Goal: Task Accomplishment & Management: Use online tool/utility

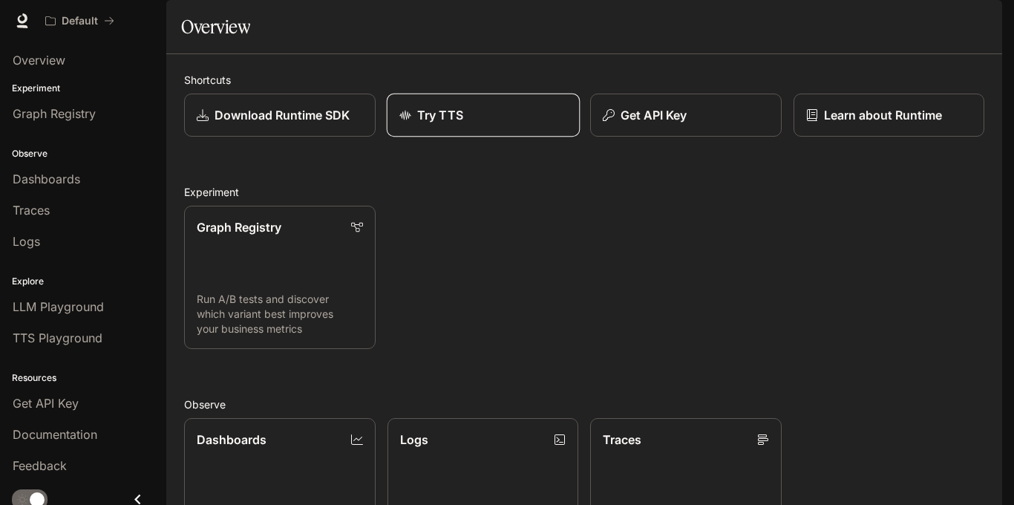
click at [505, 124] on div "Try TTS" at bounding box center [483, 115] width 168 height 18
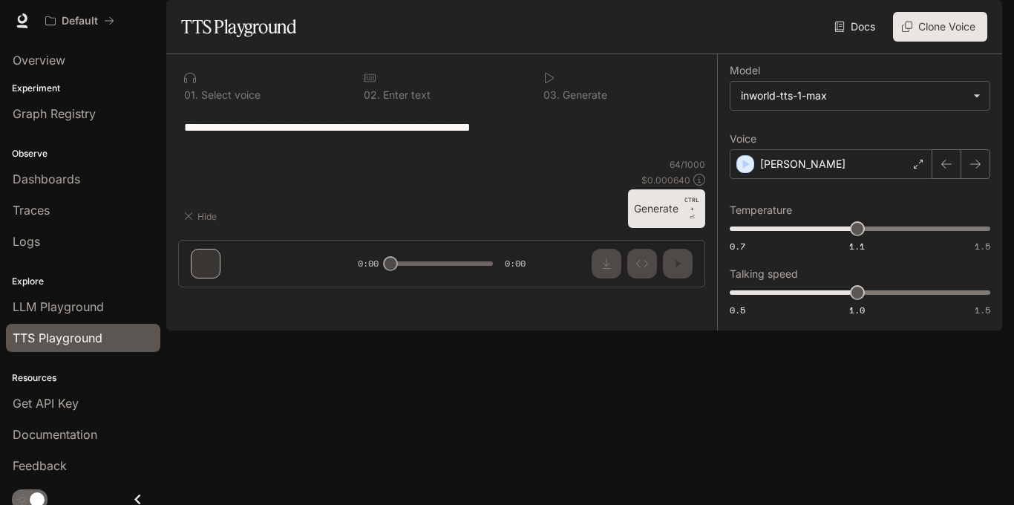
type textarea "**********"
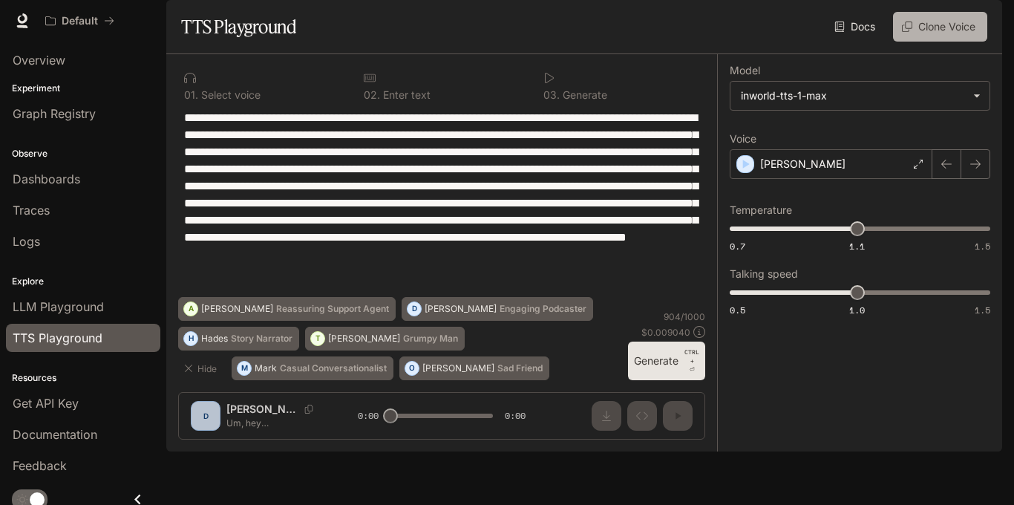
click at [918, 42] on button "Clone Voice" at bounding box center [940, 27] width 94 height 30
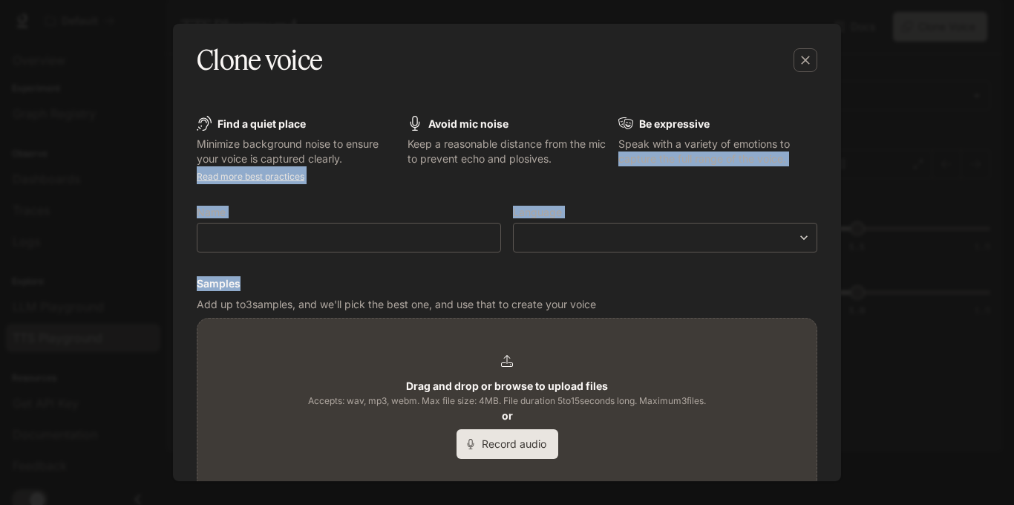
drag, startPoint x: 835, startPoint y: 134, endPoint x: 833, endPoint y: 272, distance: 138.8
click at [835, 274] on div "Find a quiet place Minimize background noise to ensure your voice is captured c…" at bounding box center [507, 280] width 668 height 402
click at [690, 197] on form "Find a quiet place Minimize background noise to ensure your voice is captured c…" at bounding box center [507, 371] width 621 height 510
click at [369, 224] on div "​" at bounding box center [349, 238] width 304 height 30
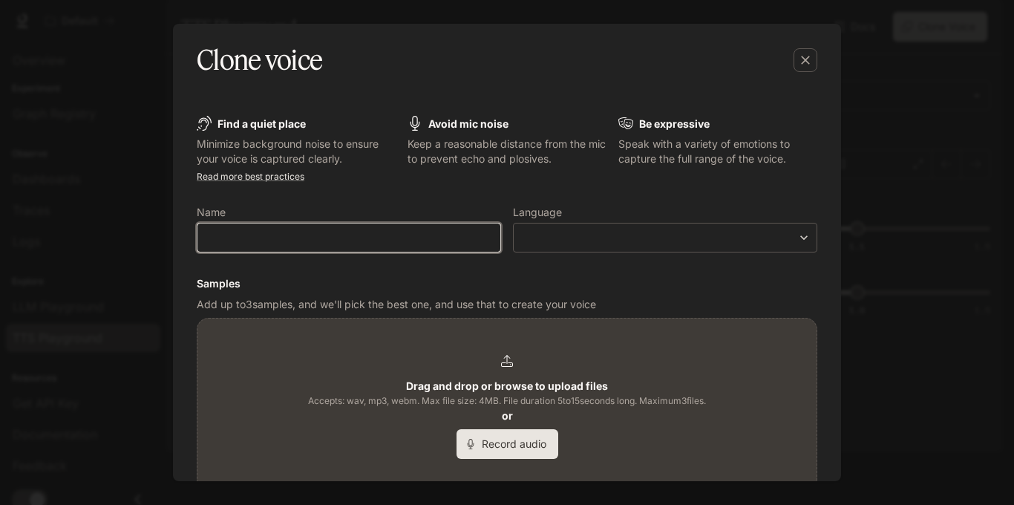
type input "*"
type input "**********"
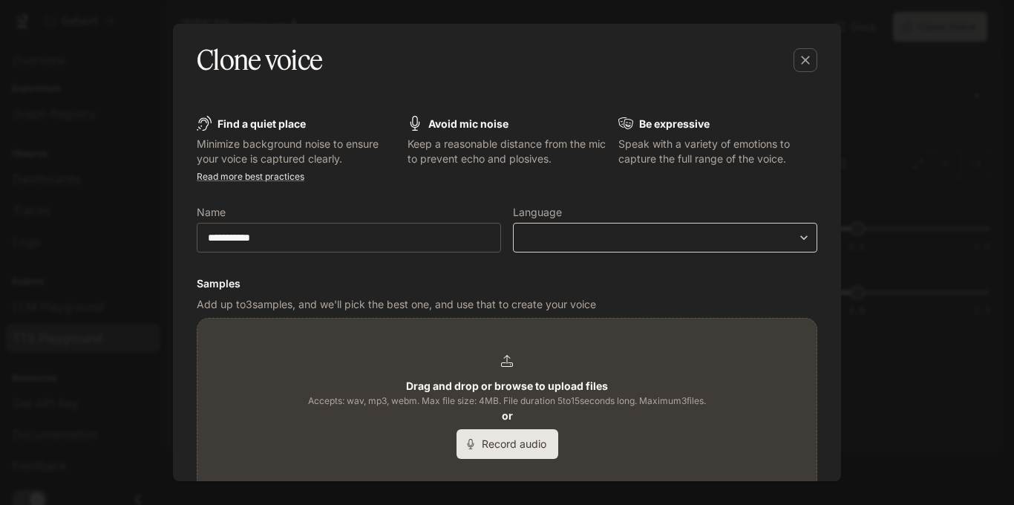
click at [719, 229] on div "​ ​" at bounding box center [665, 238] width 304 height 30
click at [673, 241] on body "**********" at bounding box center [507, 252] width 1014 height 505
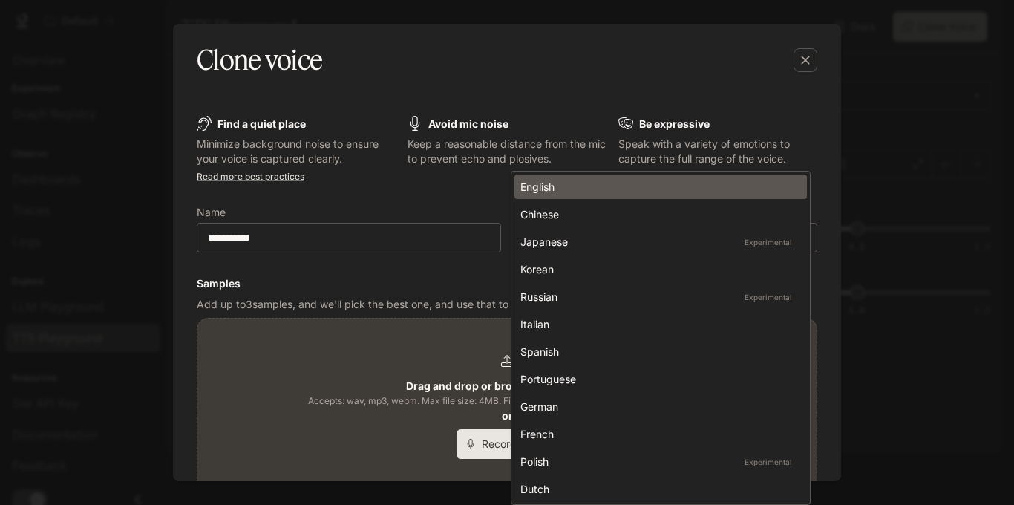
click at [550, 182] on div "English" at bounding box center [657, 187] width 275 height 16
type input "*****"
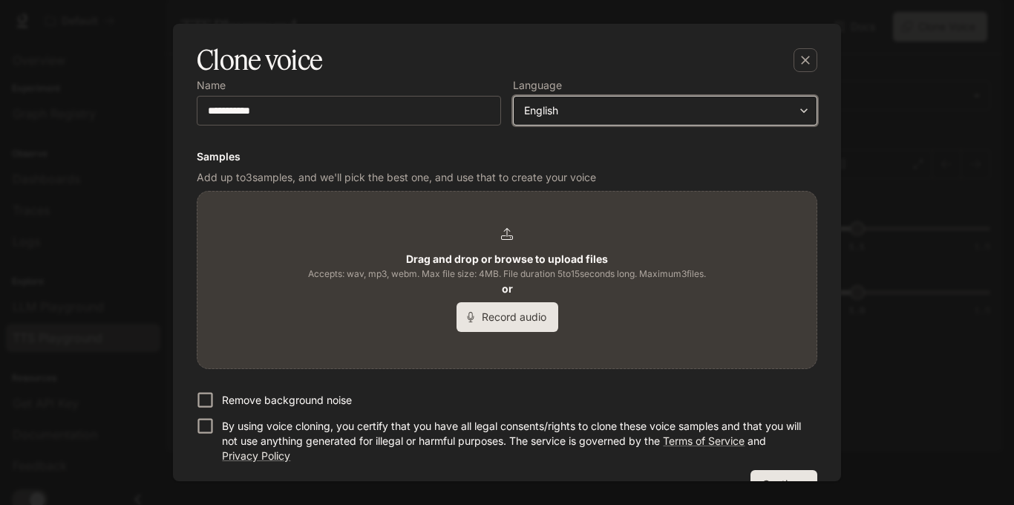
scroll to position [163, 0]
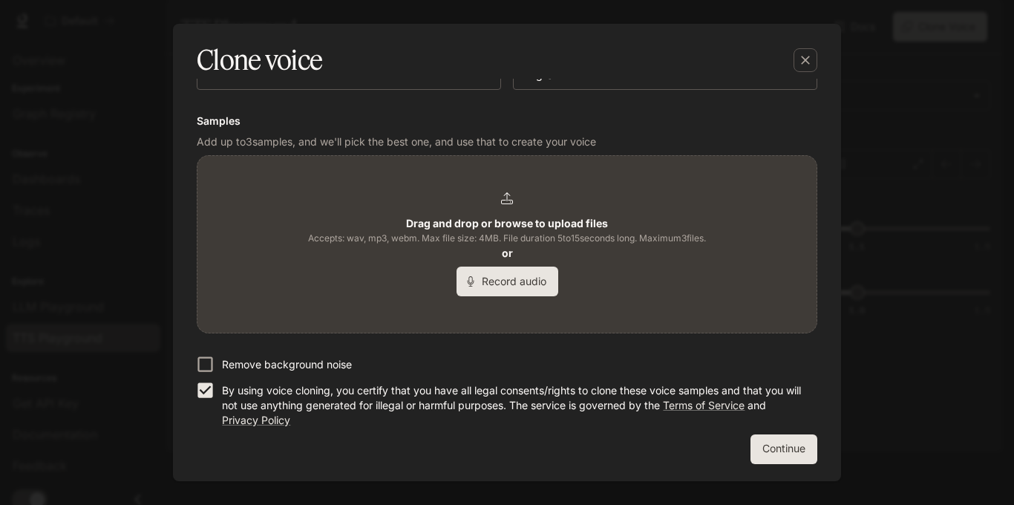
click at [502, 199] on icon at bounding box center [507, 198] width 12 height 12
click at [458, 223] on b "Drag and drop or browse to upload files" at bounding box center [507, 223] width 202 height 13
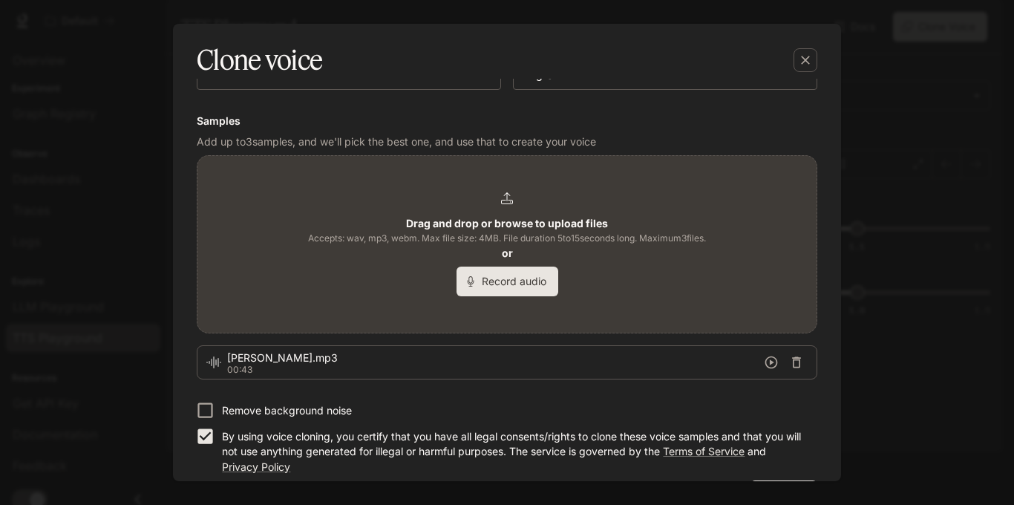
scroll to position [209, 0]
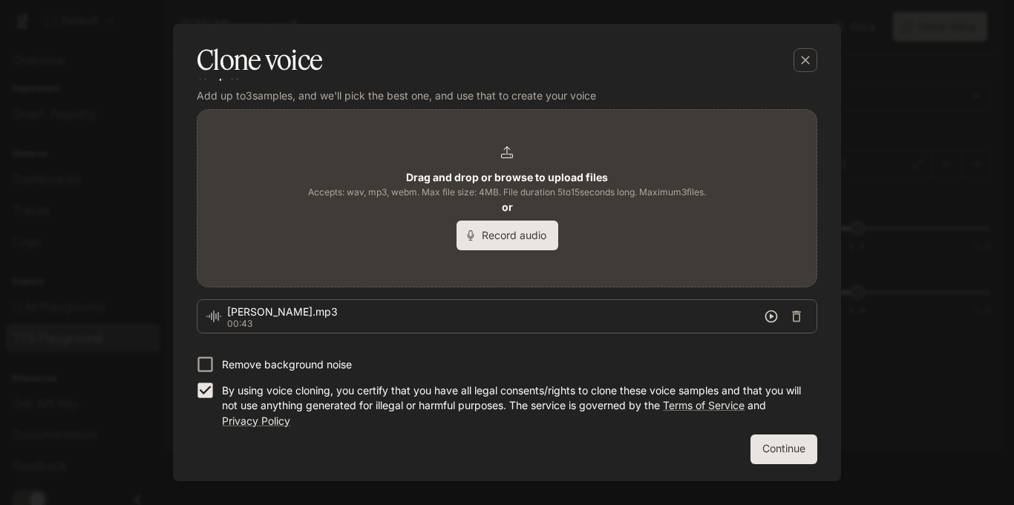
click at [770, 315] on icon "button" at bounding box center [771, 316] width 15 height 15
click at [777, 444] on button "Continue" at bounding box center [784, 449] width 67 height 30
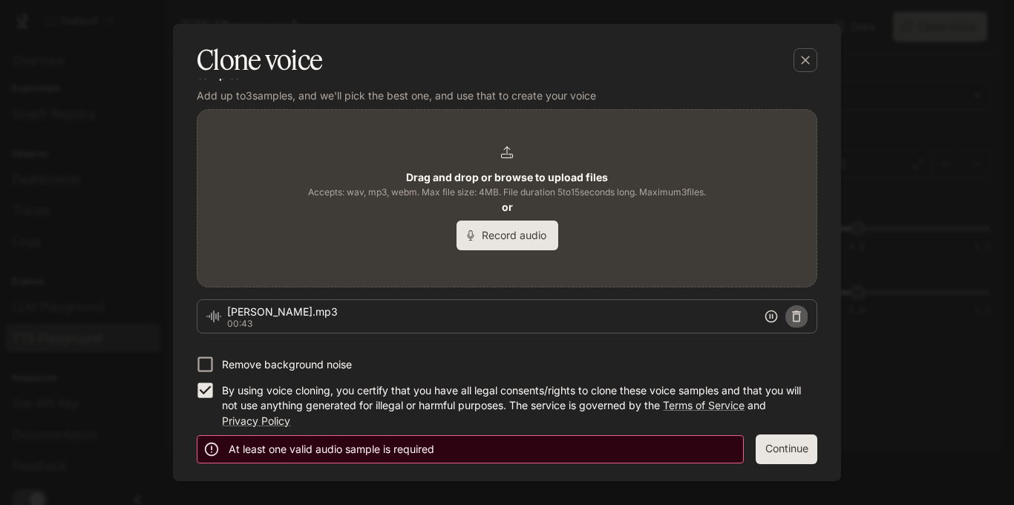
click at [794, 316] on icon "button" at bounding box center [796, 316] width 9 height 11
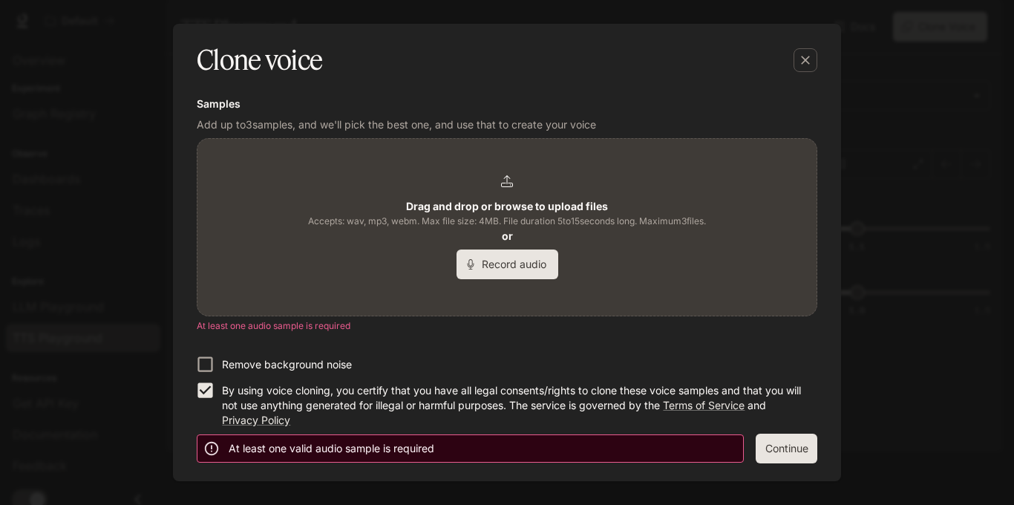
scroll to position [180, 0]
drag, startPoint x: 587, startPoint y: 163, endPoint x: 582, endPoint y: 186, distance: 22.9
click at [582, 186] on div "Drag and drop or browse to upload files Accepts: wav, mp3, webm. Max file size:…" at bounding box center [506, 227] width 619 height 177
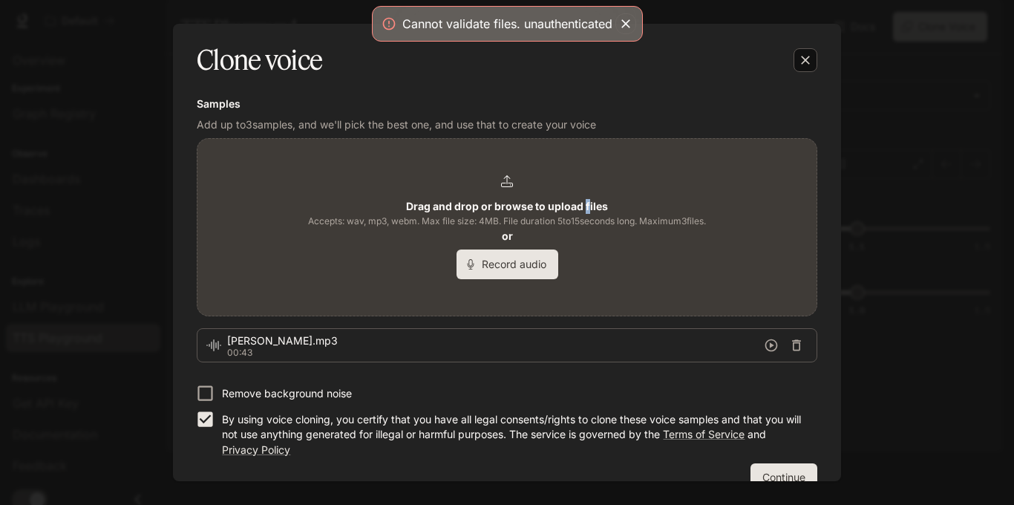
click at [806, 52] on div "button" at bounding box center [806, 60] width 24 height 24
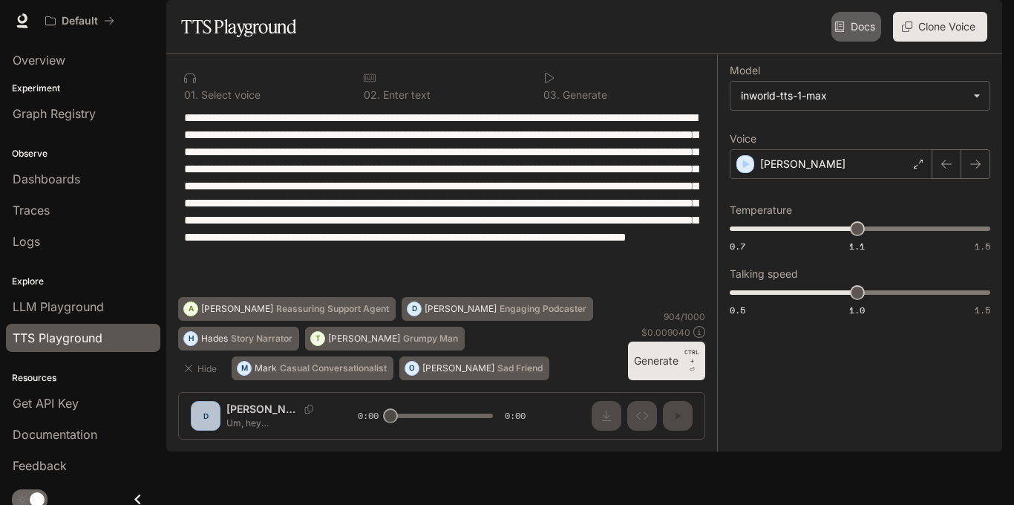
click at [852, 42] on link "Docs" at bounding box center [857, 27] width 50 height 30
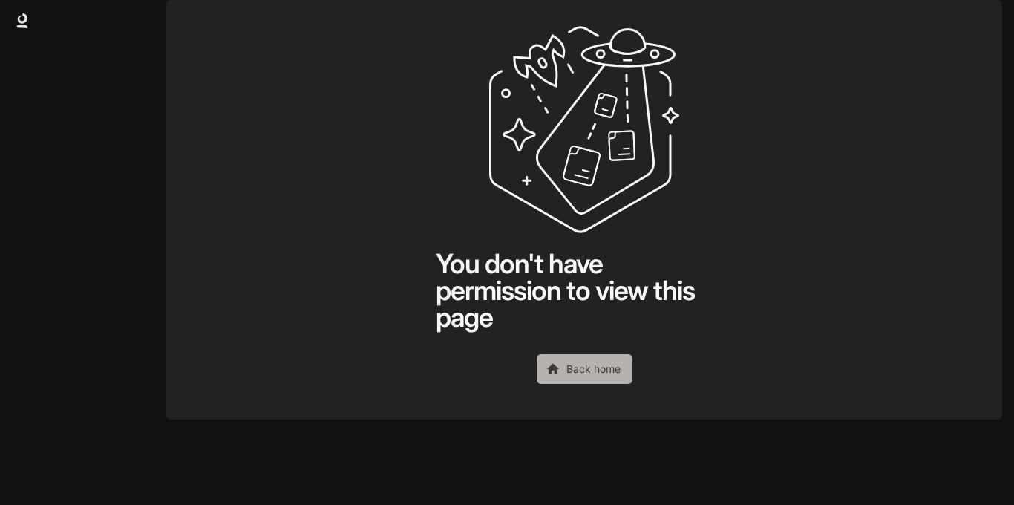
click at [570, 384] on link "Back home" at bounding box center [585, 369] width 96 height 30
